Goal: Information Seeking & Learning: Find contact information

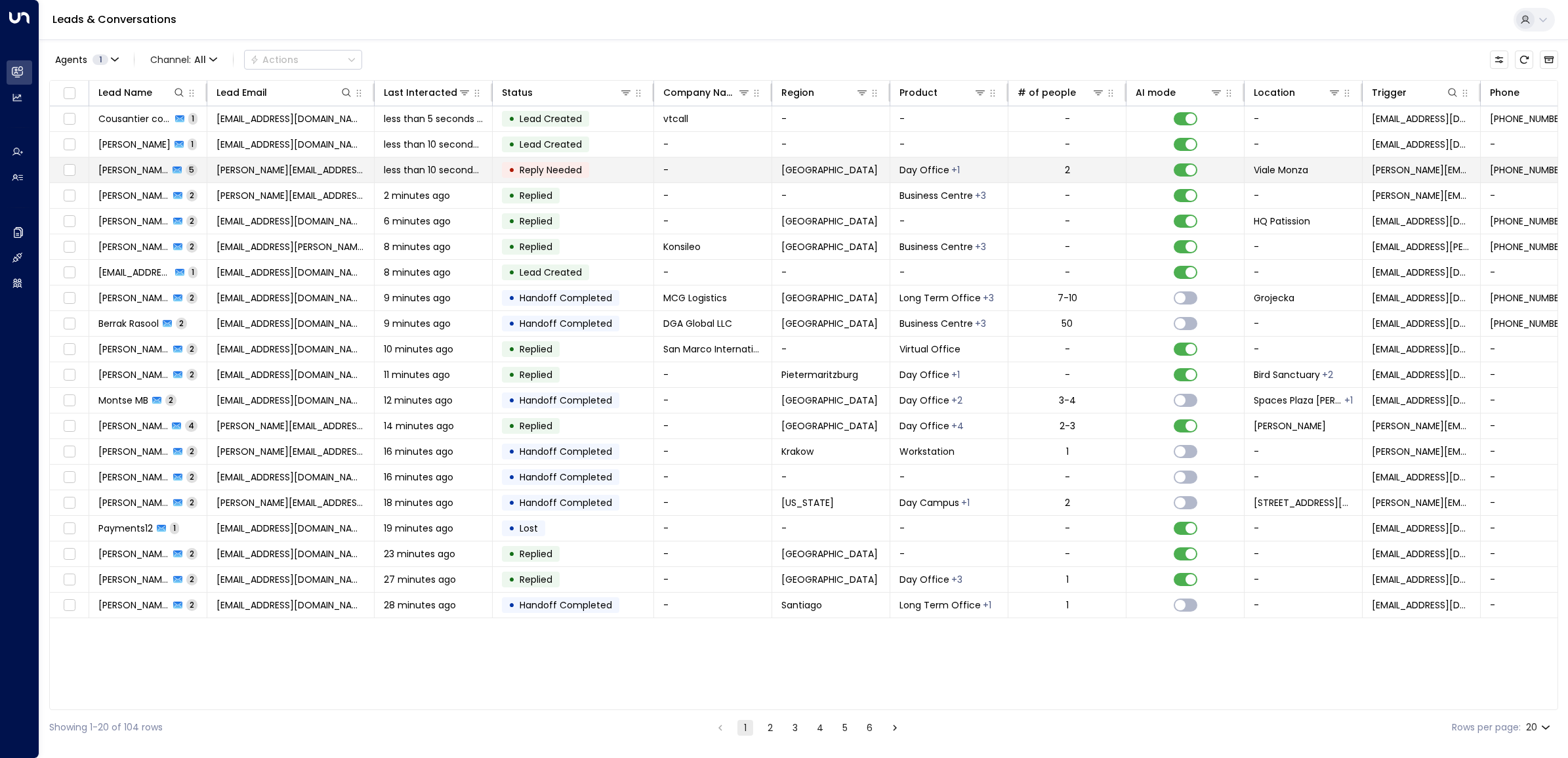
click at [244, 171] on span "[PERSON_NAME][EMAIL_ADDRESS][PERSON_NAME][DOMAIN_NAME]" at bounding box center [291, 169] width 148 height 13
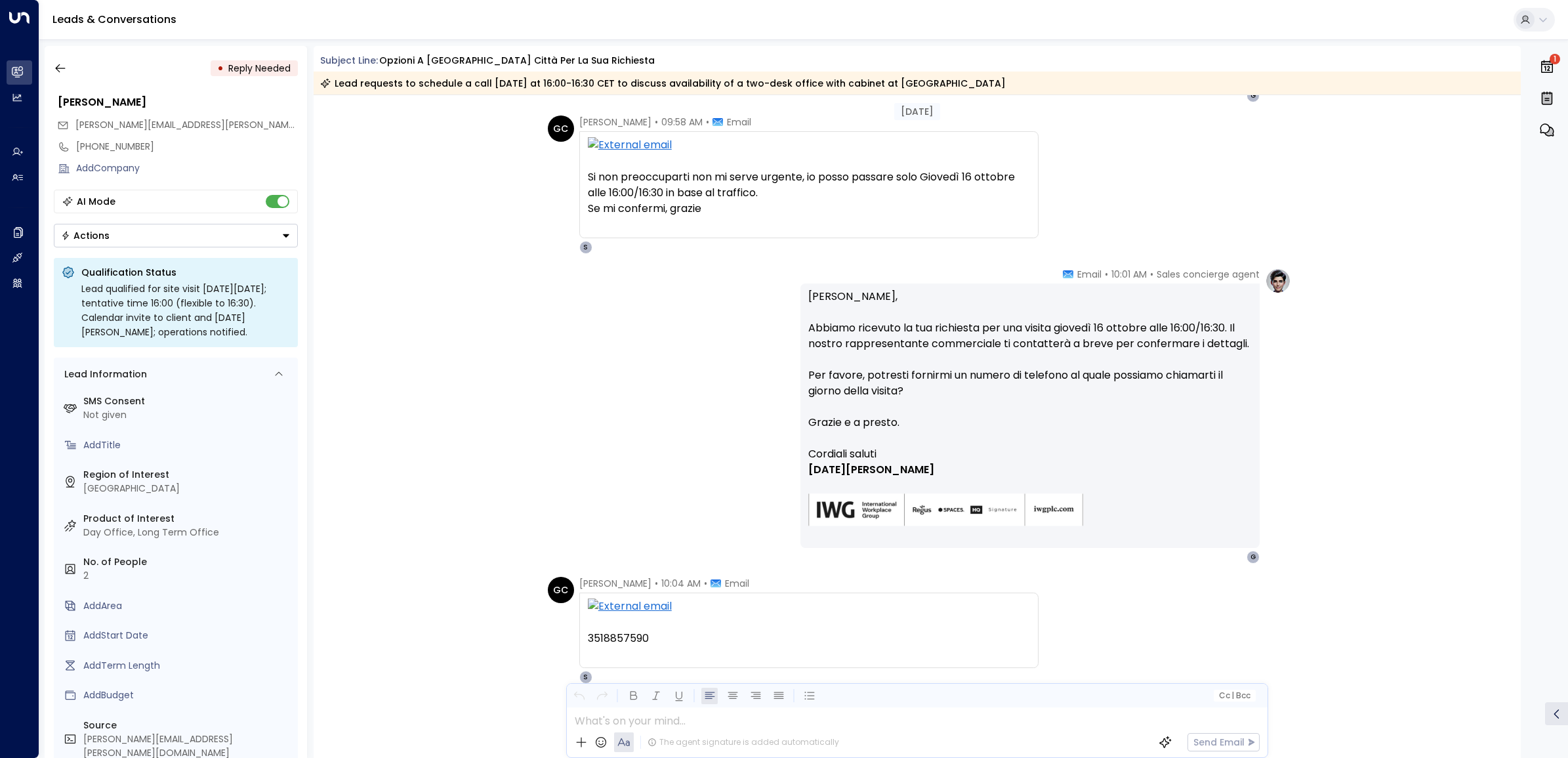
scroll to position [618, 0]
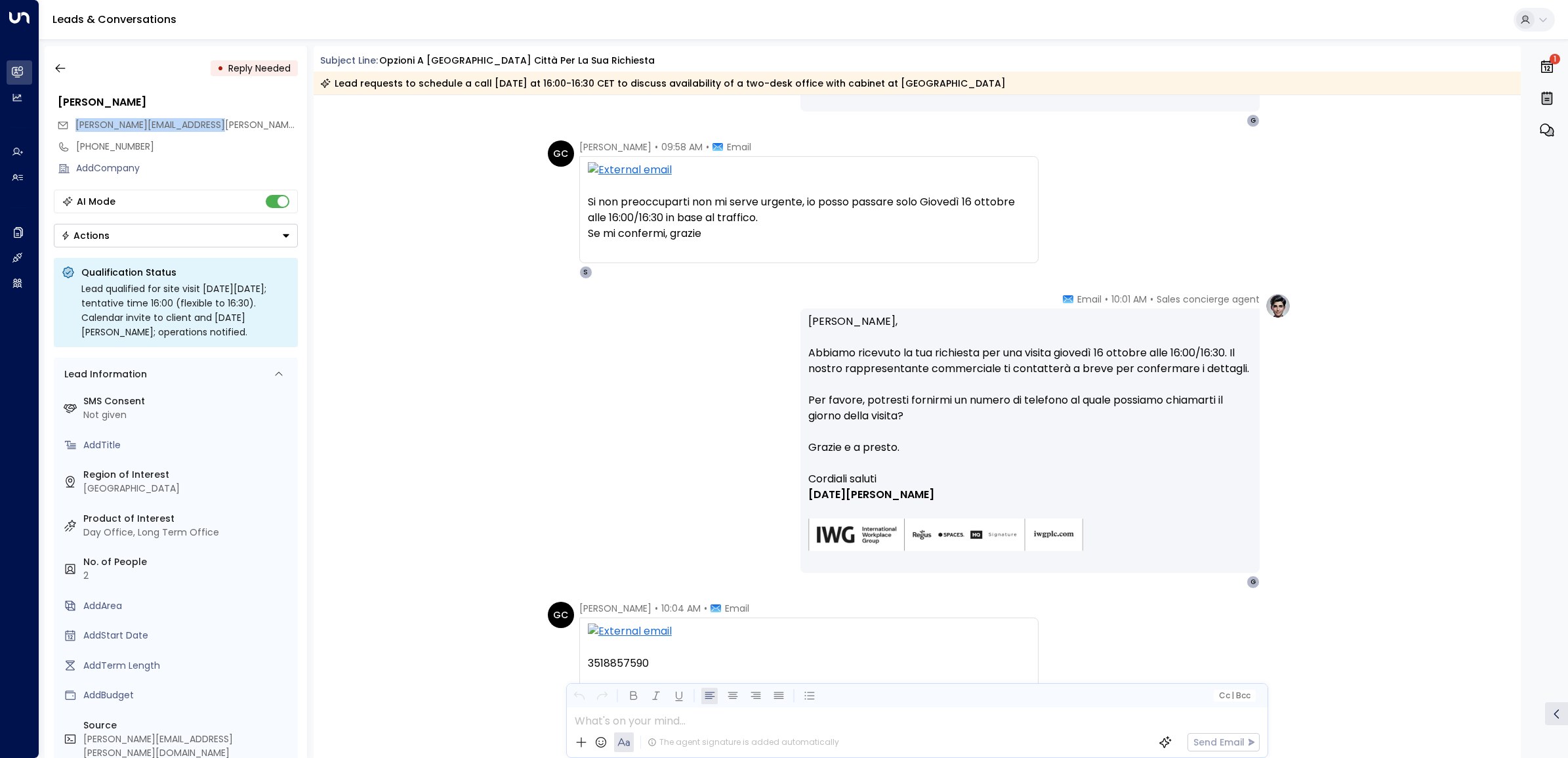
drag, startPoint x: 75, startPoint y: 125, endPoint x: 236, endPoint y: 130, distance: 161.1
click at [236, 130] on div "[PERSON_NAME][EMAIL_ADDRESS][PERSON_NAME][DOMAIN_NAME]" at bounding box center [178, 125] width 241 height 22
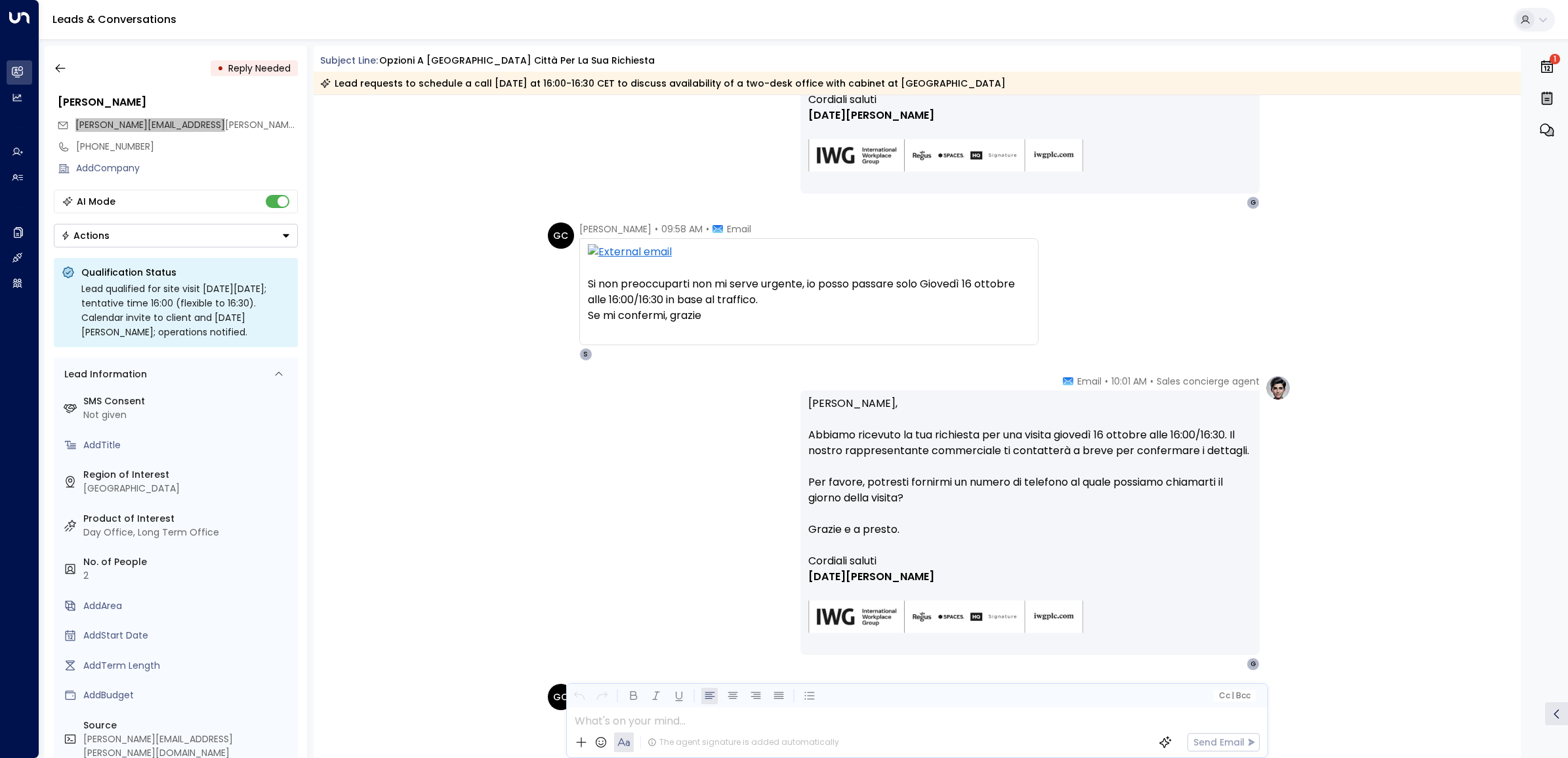
scroll to position [700, 0]
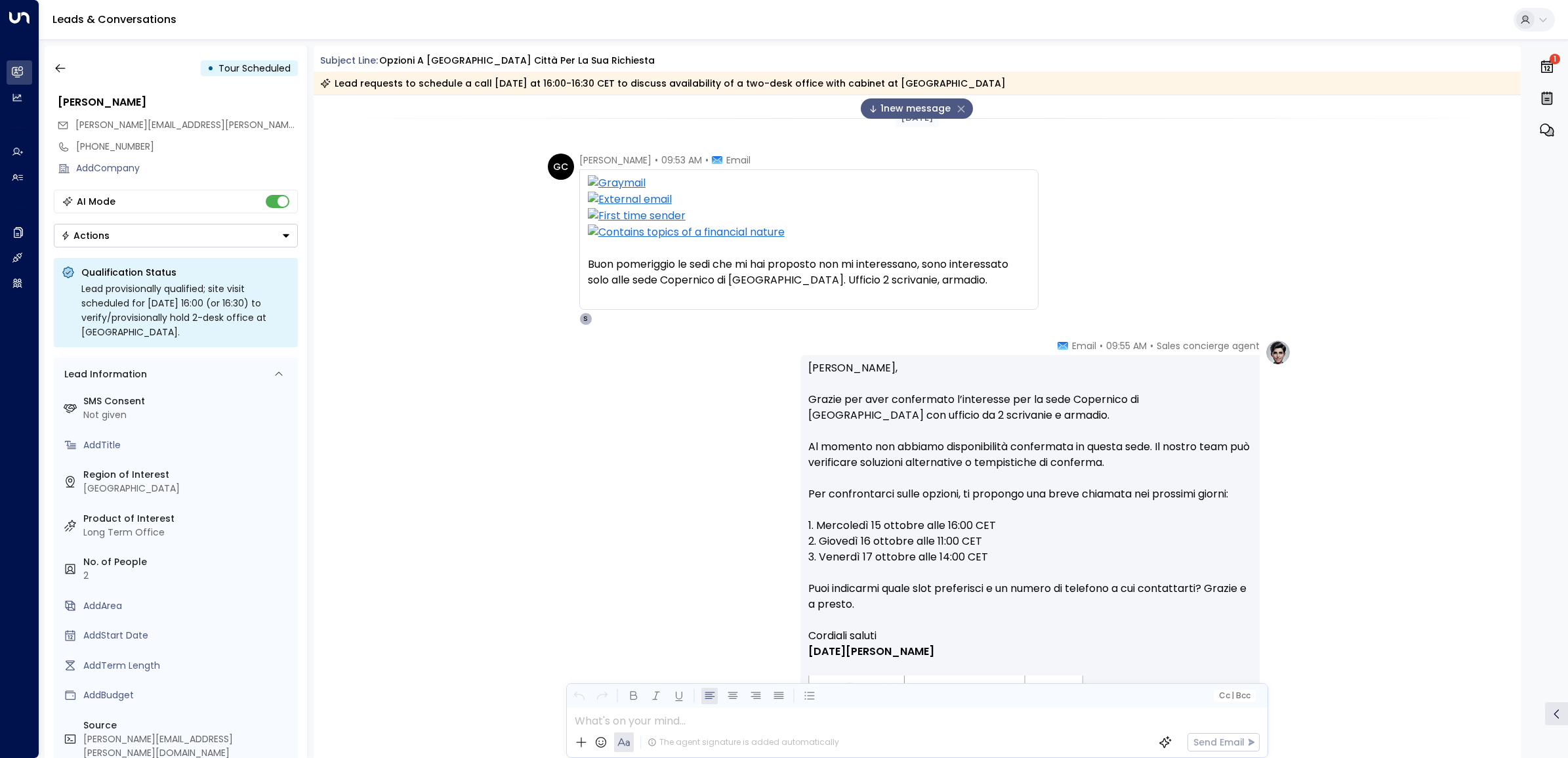
click at [559, 492] on div "Sales concierge agent • 09:55 AM • Email Ciao Giacomo, Grazie per aver conferma…" at bounding box center [917, 542] width 748 height 406
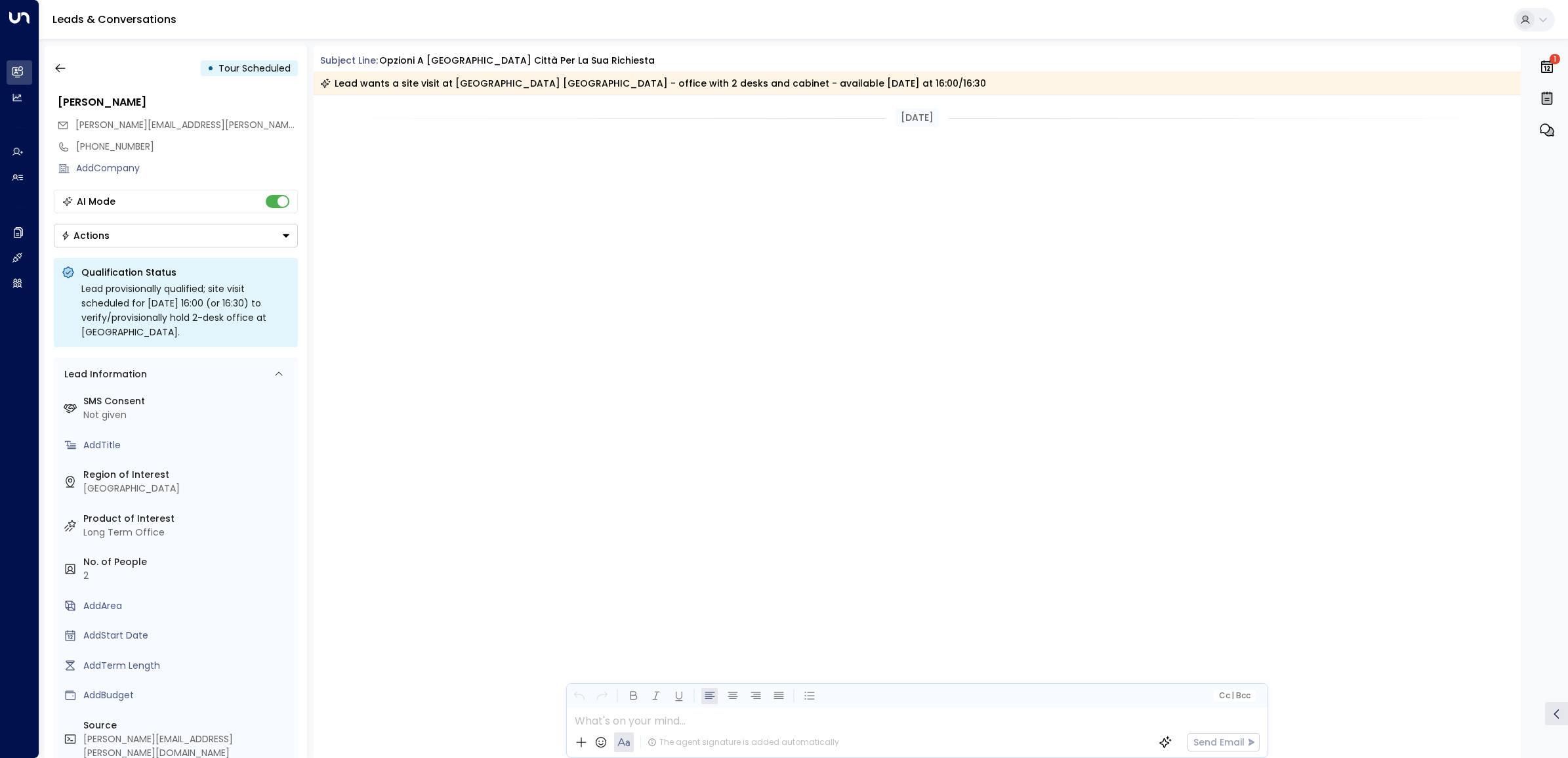
scroll to position [1009, 0]
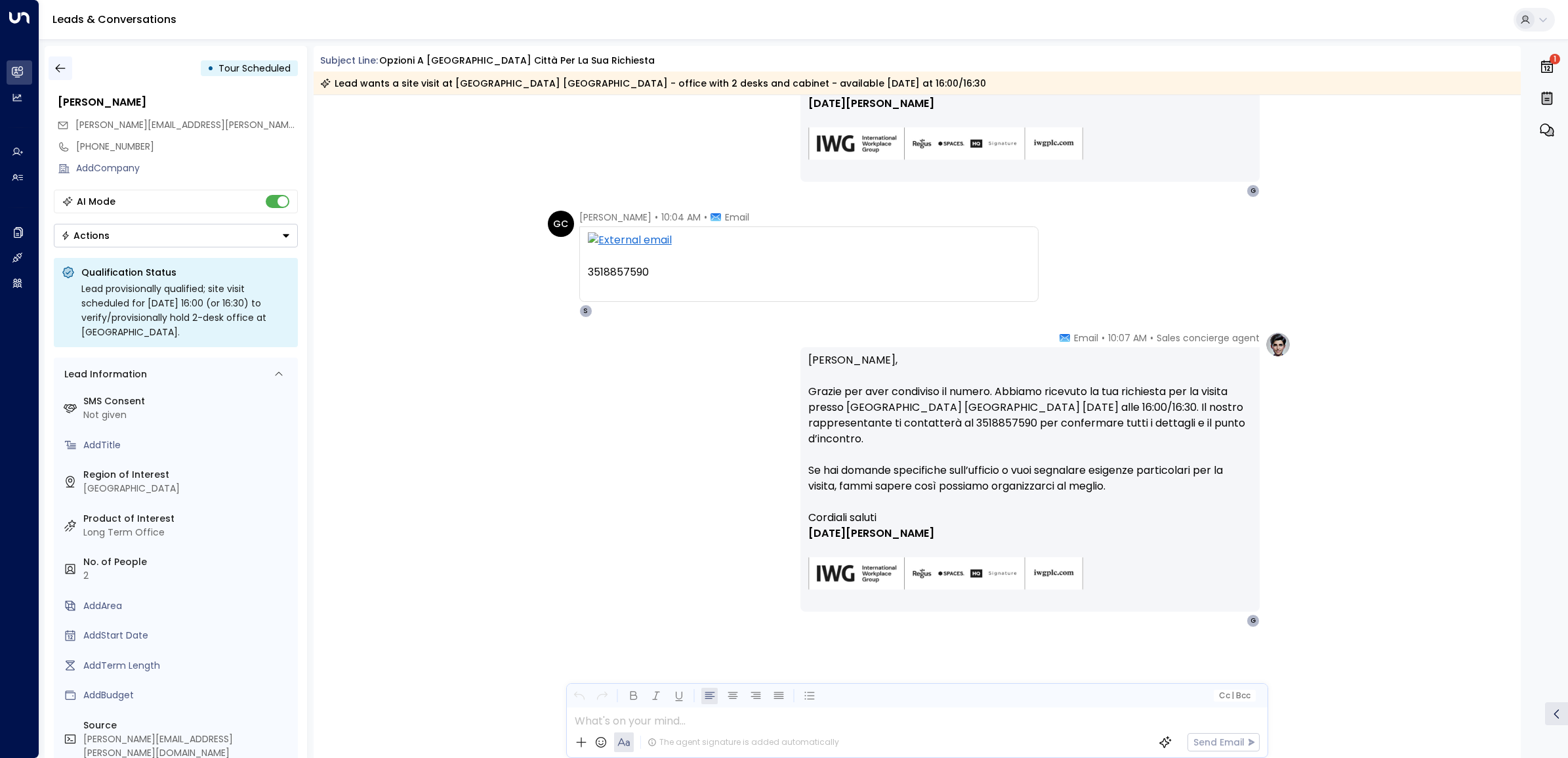
click at [55, 66] on icon "button" at bounding box center [60, 68] width 13 height 13
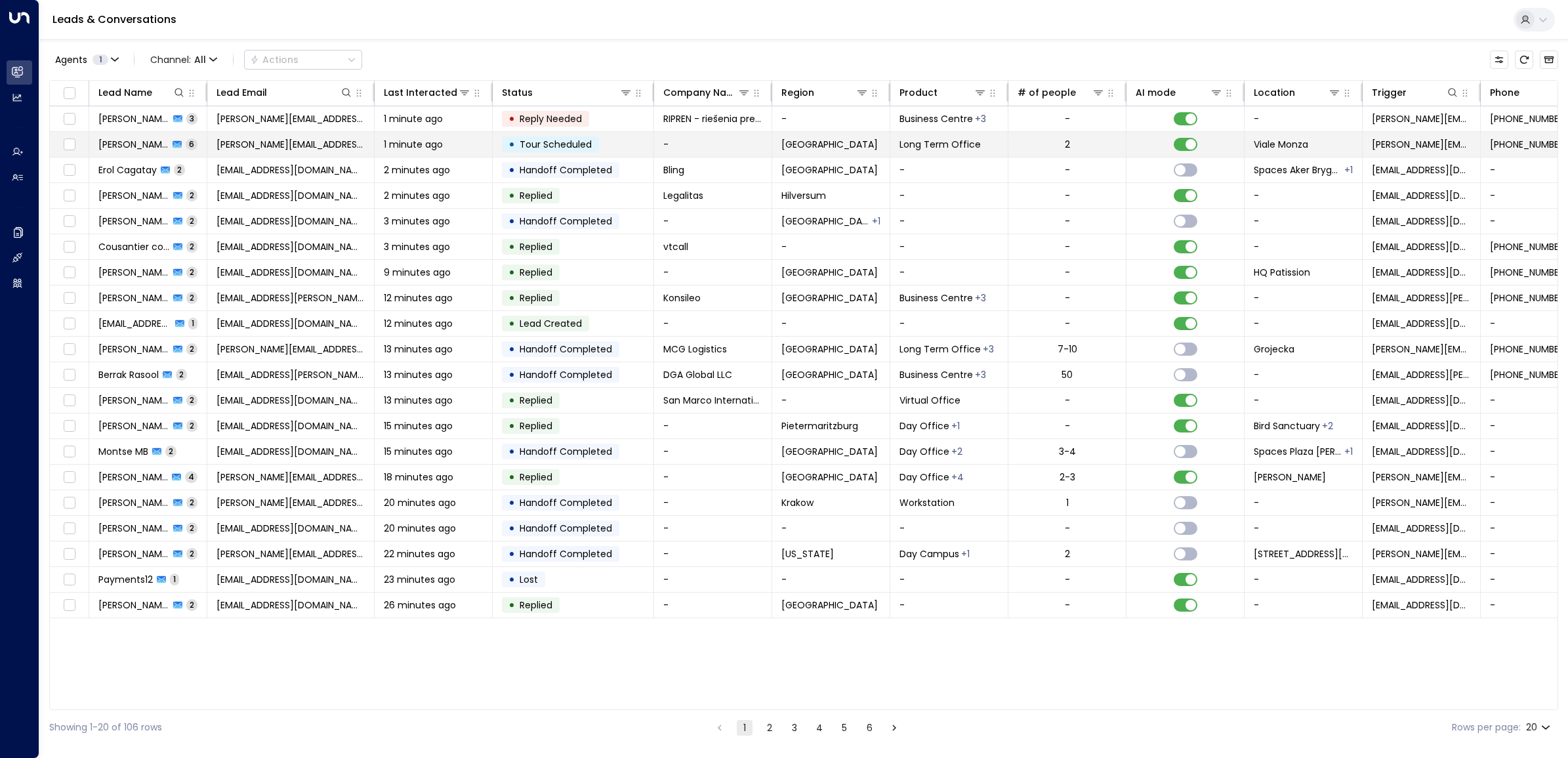
click at [628, 142] on td "• Tour Scheduled" at bounding box center [573, 144] width 161 height 25
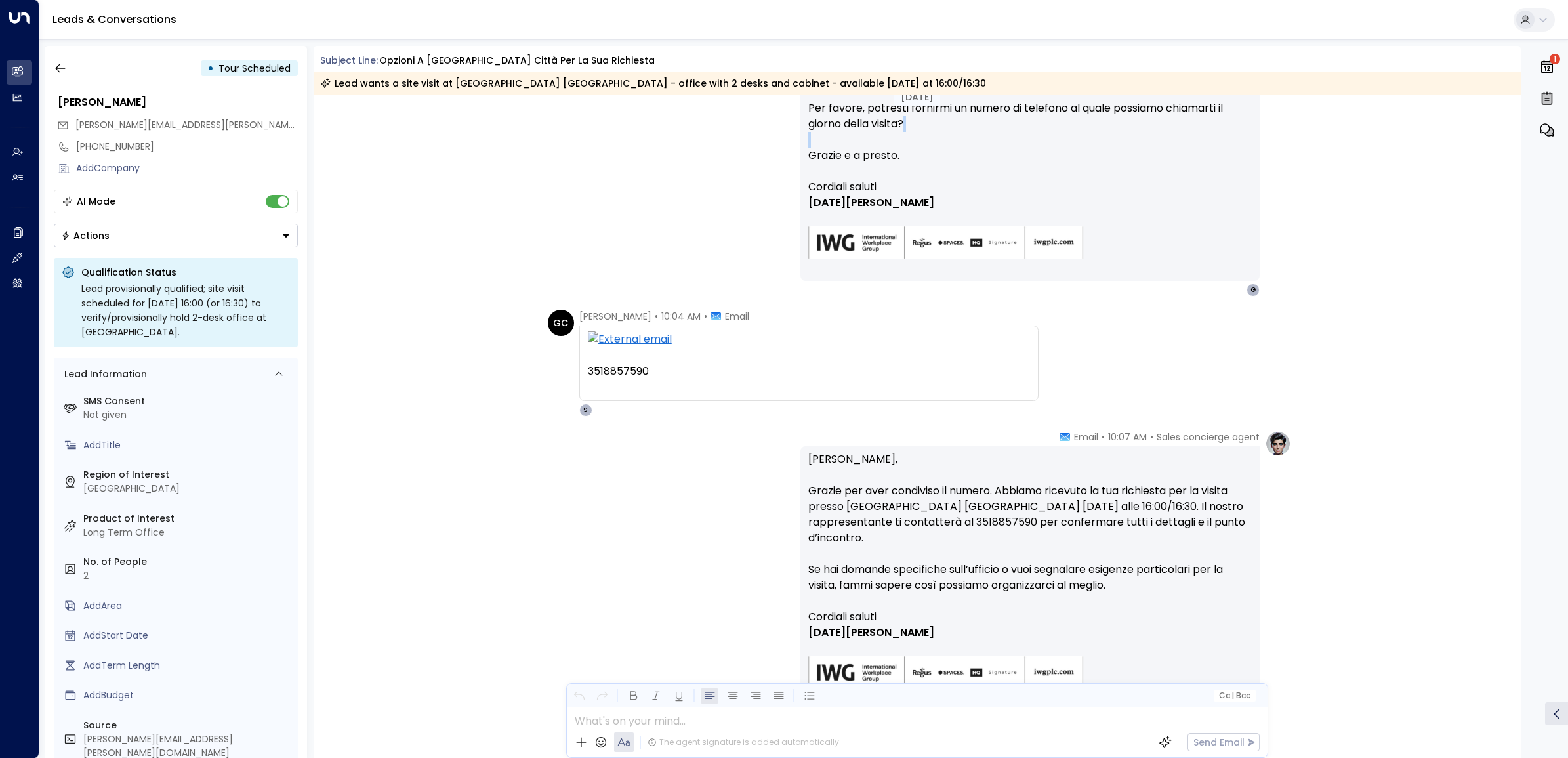
scroll to position [1009, 0]
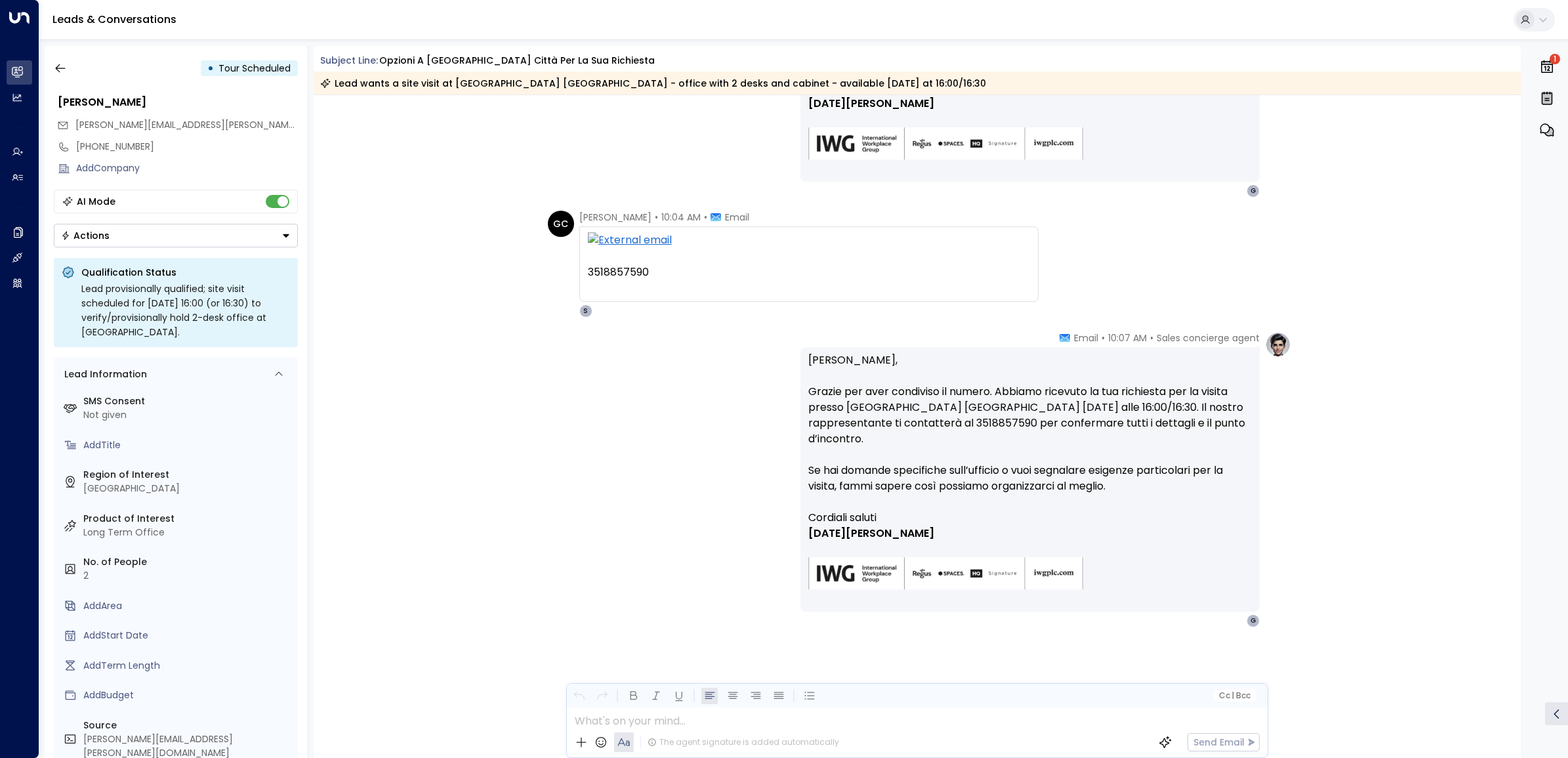
click at [663, 556] on div "Sales concierge agent • 10:07 AM • Email Ciao Giacomo, Grazie per aver condivis…" at bounding box center [917, 479] width 748 height 296
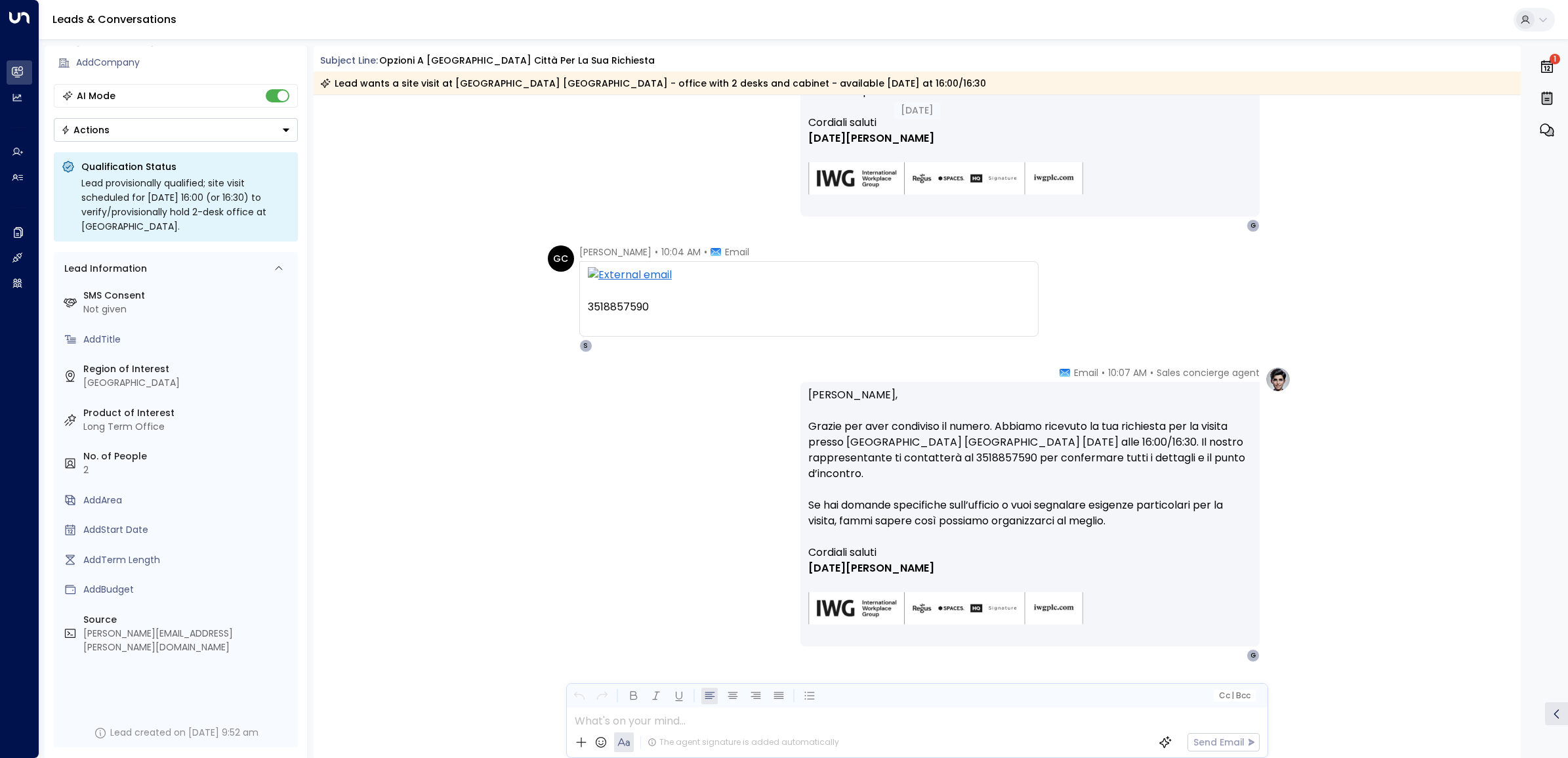
scroll to position [984, 0]
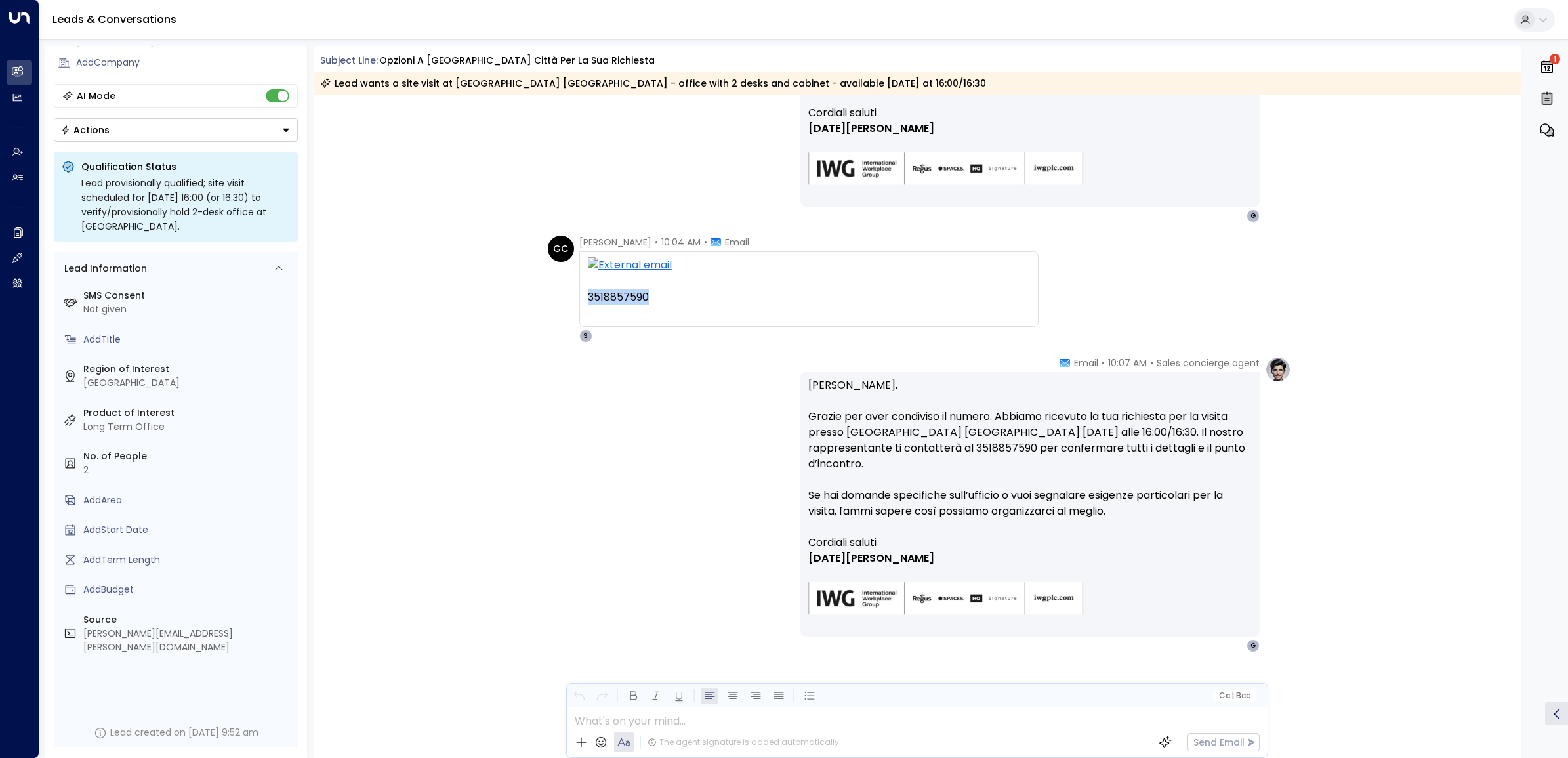
drag, startPoint x: 585, startPoint y: 297, endPoint x: 650, endPoint y: 290, distance: 65.4
click at [650, 290] on div "3518857590" at bounding box center [809, 297] width 442 height 16
copy div "3518857590"
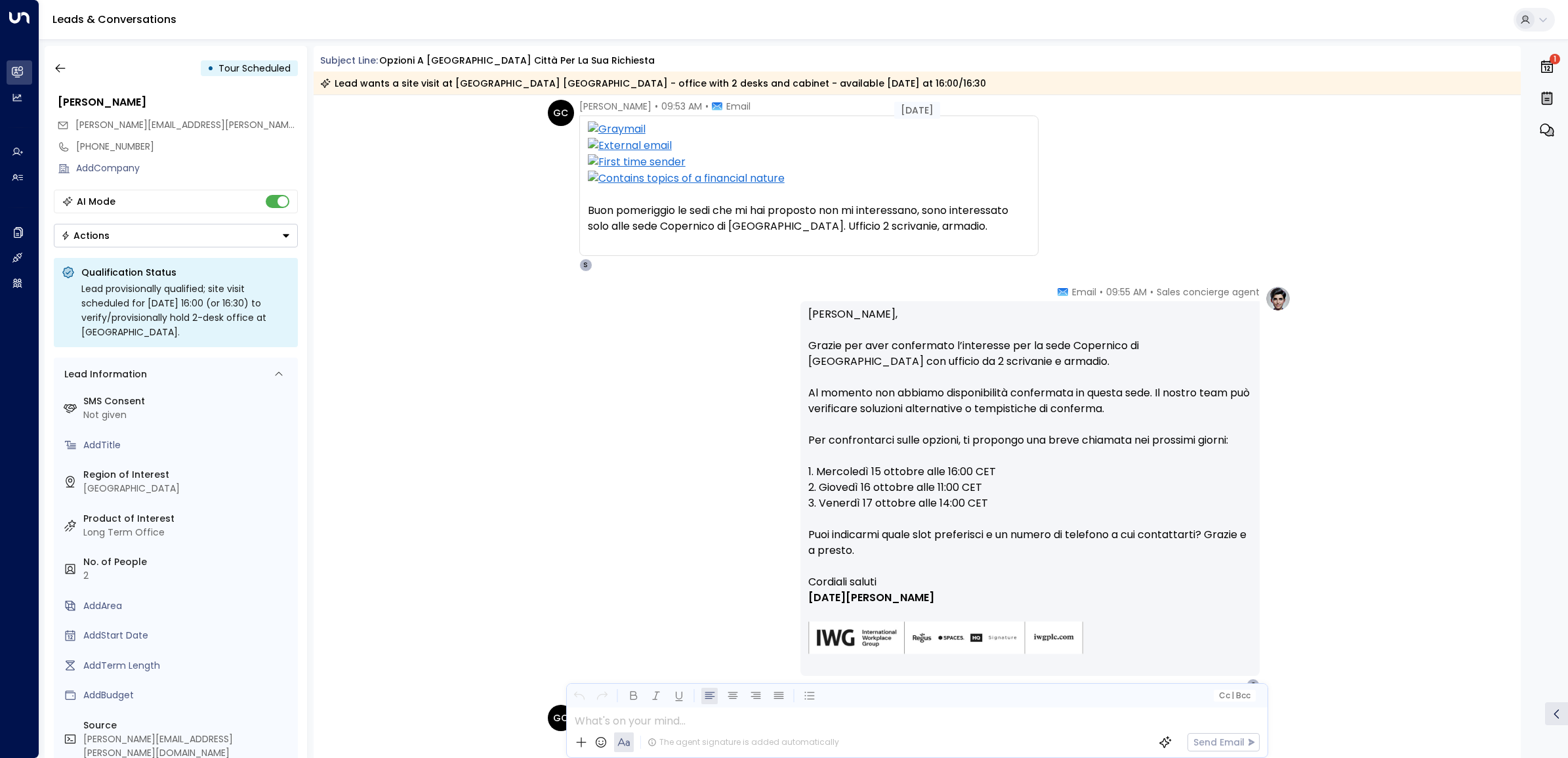
scroll to position [0, 0]
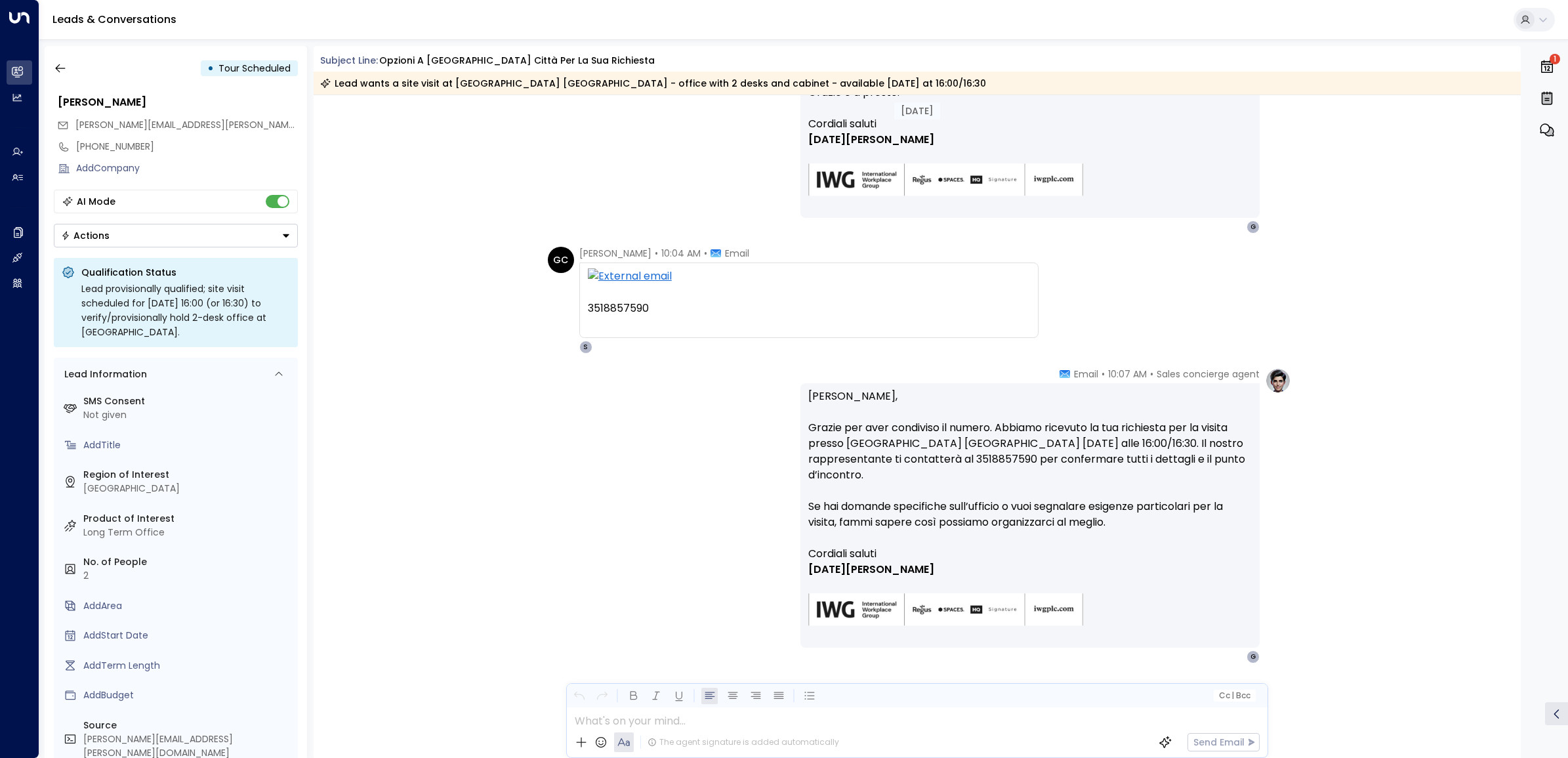
scroll to position [1009, 0]
